Goal: Information Seeking & Learning: Check status

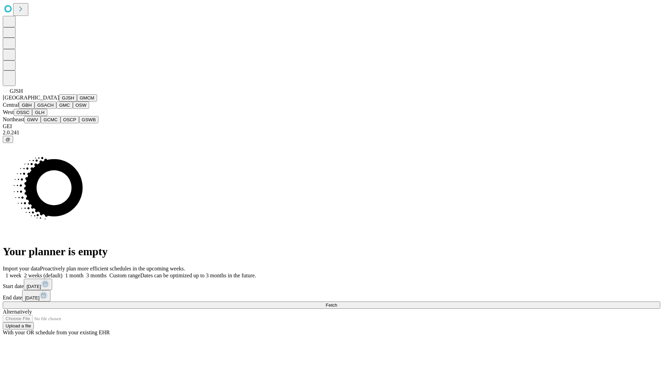
click at [59, 102] on button "GJSH" at bounding box center [68, 97] width 18 height 7
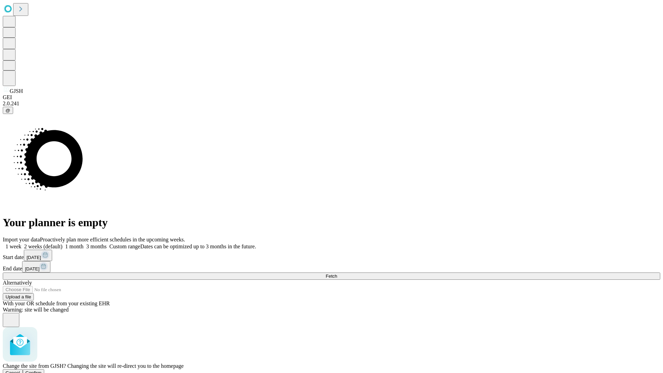
click at [42, 370] on span "Confirm" at bounding box center [34, 372] width 16 height 5
click at [84, 244] on label "1 month" at bounding box center [73, 247] width 21 height 6
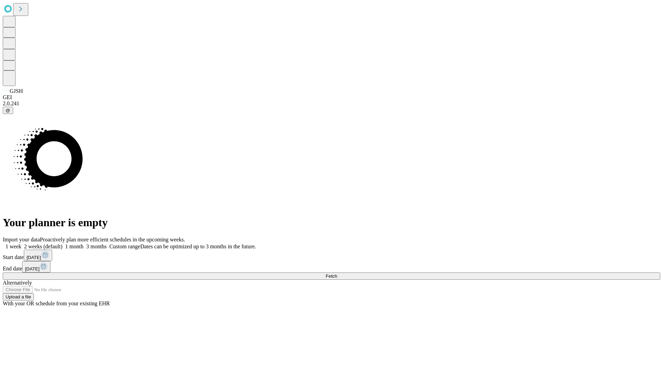
click at [337, 274] on span "Fetch" at bounding box center [331, 276] width 11 height 5
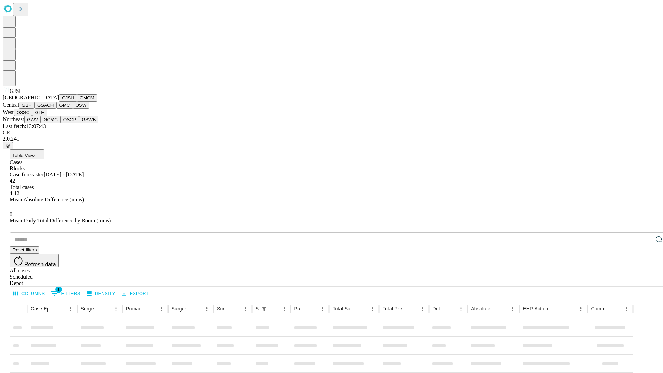
click at [77, 102] on button "GMCM" at bounding box center [87, 97] width 20 height 7
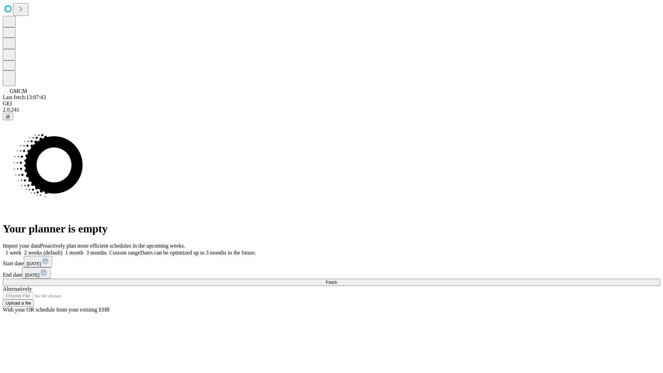
click at [84, 250] on label "1 month" at bounding box center [73, 253] width 21 height 6
click at [337, 280] on span "Fetch" at bounding box center [331, 282] width 11 height 5
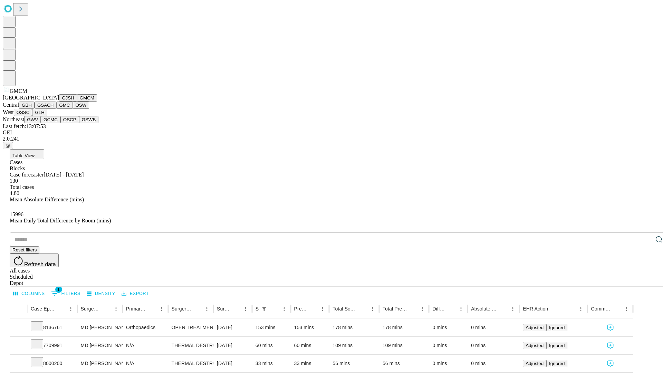
click at [35, 109] on button "GBH" at bounding box center [27, 105] width 16 height 7
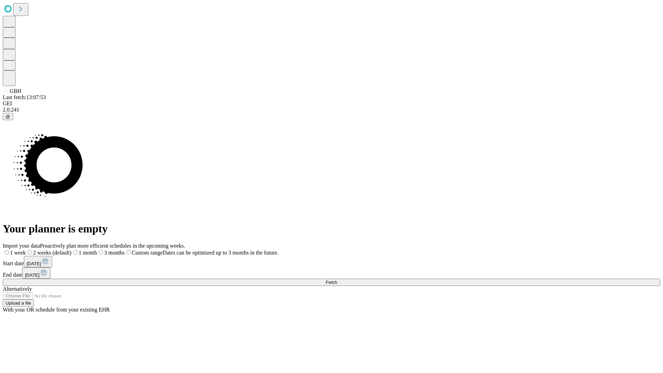
click at [97, 250] on label "1 month" at bounding box center [85, 253] width 26 height 6
click at [337, 280] on span "Fetch" at bounding box center [331, 282] width 11 height 5
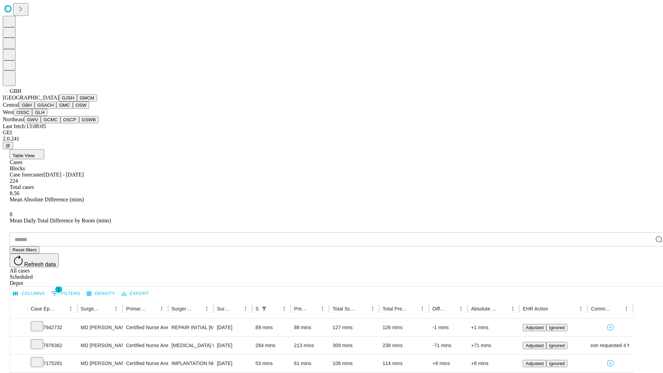
click at [54, 109] on button "GSACH" at bounding box center [46, 105] width 22 height 7
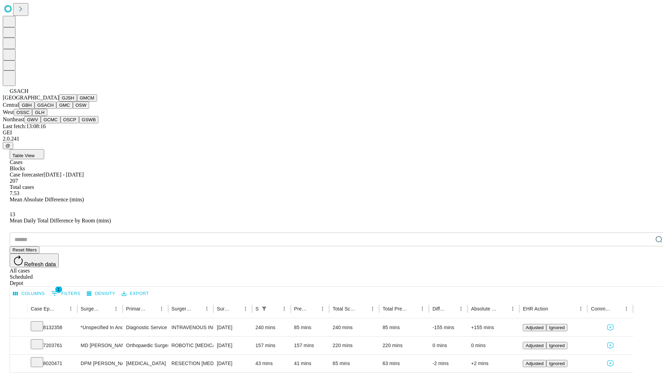
click at [56, 109] on button "GMC" at bounding box center [64, 105] width 16 height 7
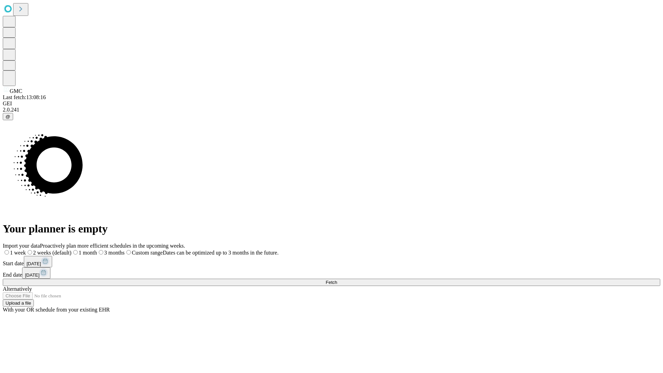
click at [97, 250] on label "1 month" at bounding box center [85, 253] width 26 height 6
click at [337, 280] on span "Fetch" at bounding box center [331, 282] width 11 height 5
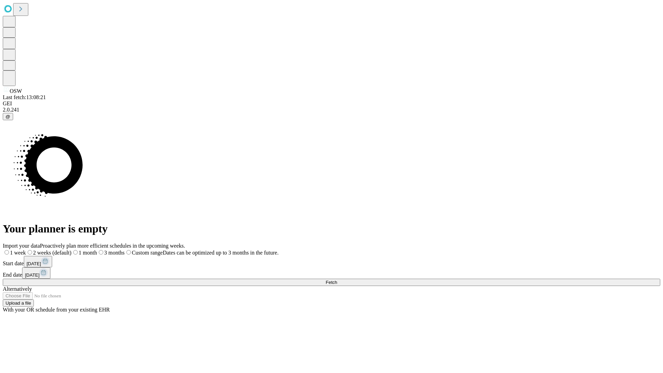
click at [97, 250] on label "1 month" at bounding box center [85, 253] width 26 height 6
click at [337, 280] on span "Fetch" at bounding box center [331, 282] width 11 height 5
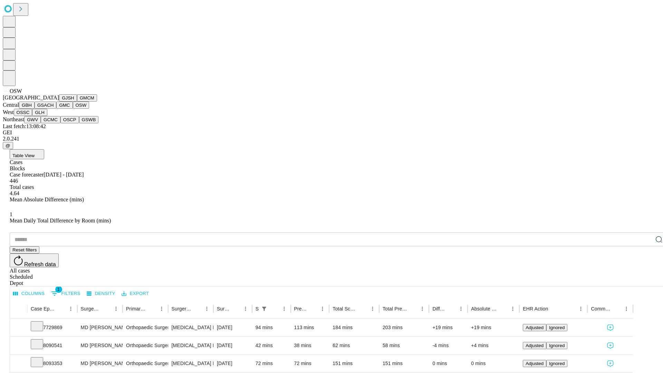
click at [32, 116] on button "OSSC" at bounding box center [23, 112] width 19 height 7
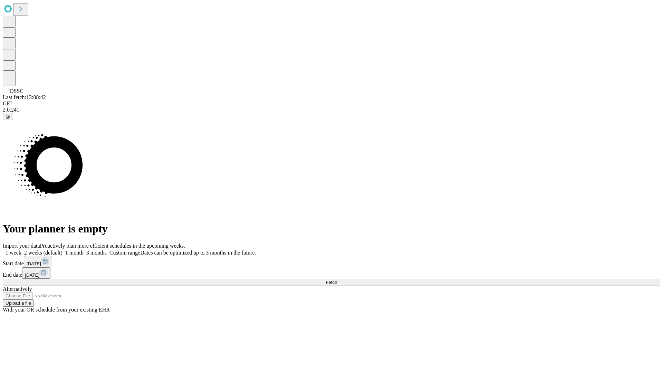
click at [84, 250] on label "1 month" at bounding box center [73, 253] width 21 height 6
click at [337, 280] on span "Fetch" at bounding box center [331, 282] width 11 height 5
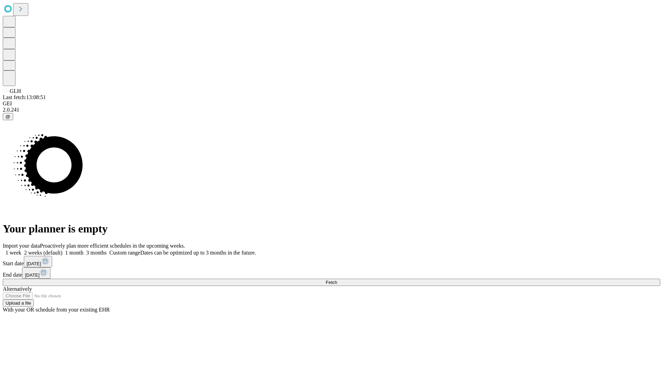
click at [84, 250] on label "1 month" at bounding box center [73, 253] width 21 height 6
click at [337, 280] on span "Fetch" at bounding box center [331, 282] width 11 height 5
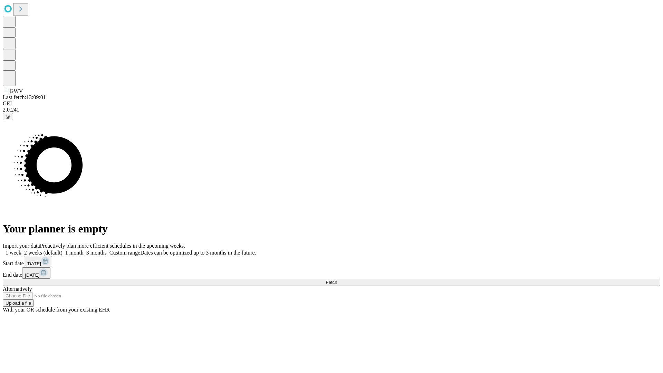
click at [84, 250] on label "1 month" at bounding box center [73, 253] width 21 height 6
click at [337, 280] on span "Fetch" at bounding box center [331, 282] width 11 height 5
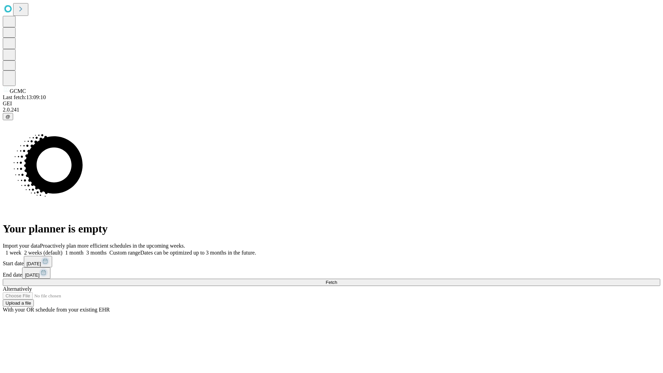
click at [84, 250] on label "1 month" at bounding box center [73, 253] width 21 height 6
click at [337, 280] on span "Fetch" at bounding box center [331, 282] width 11 height 5
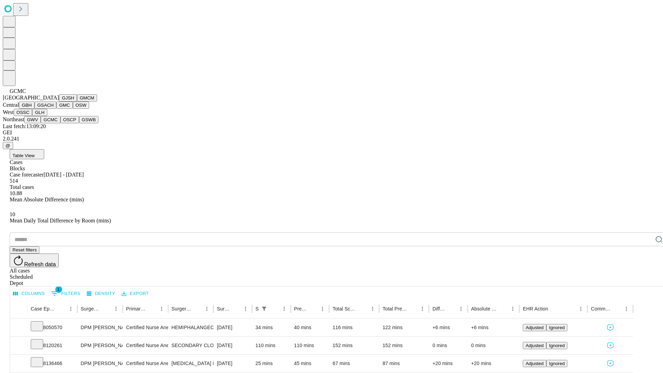
click at [60, 123] on button "OSCP" at bounding box center [69, 119] width 19 height 7
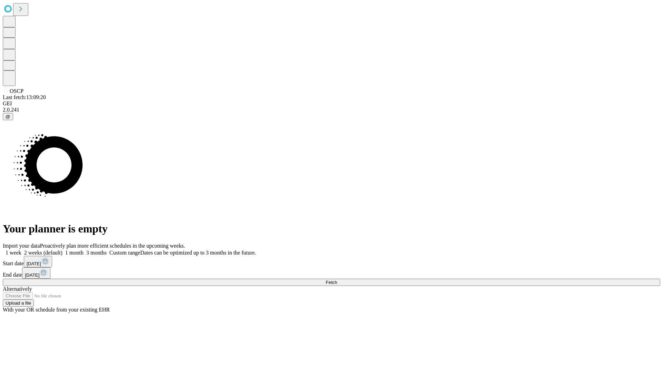
click at [84, 250] on label "1 month" at bounding box center [73, 253] width 21 height 6
click at [337, 280] on span "Fetch" at bounding box center [331, 282] width 11 height 5
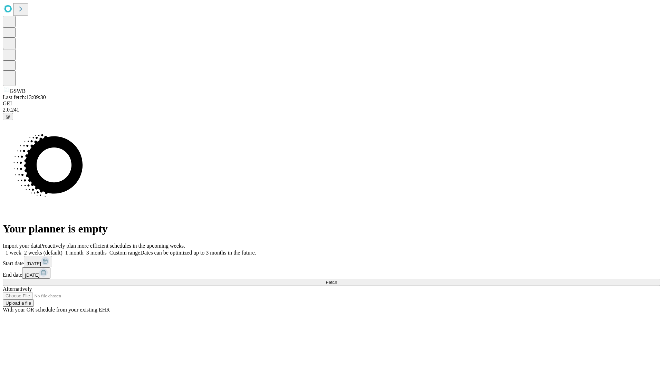
click at [84, 250] on label "1 month" at bounding box center [73, 253] width 21 height 6
click at [337, 280] on span "Fetch" at bounding box center [331, 282] width 11 height 5
